Goal: Find specific page/section: Find specific page/section

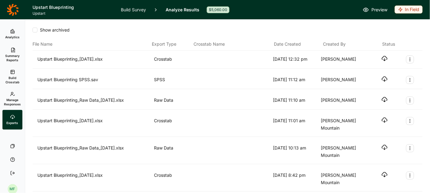
click at [17, 27] on link "Analytics" at bounding box center [12, 34] width 20 height 20
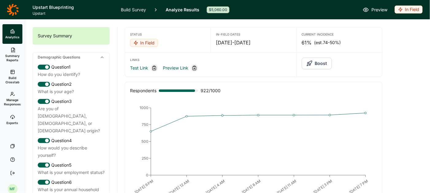
click at [130, 10] on link "Build Survey" at bounding box center [133, 9] width 25 height 19
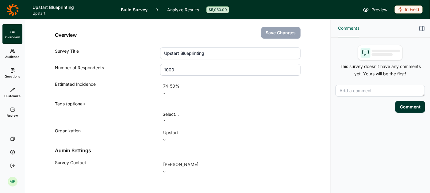
click at [8, 56] on span "Audience" at bounding box center [13, 57] width 14 height 4
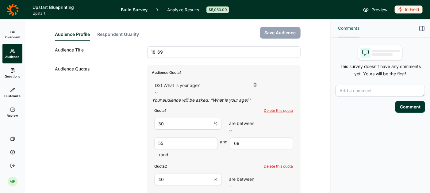
scroll to position [60, 0]
